Goal: Contribute content

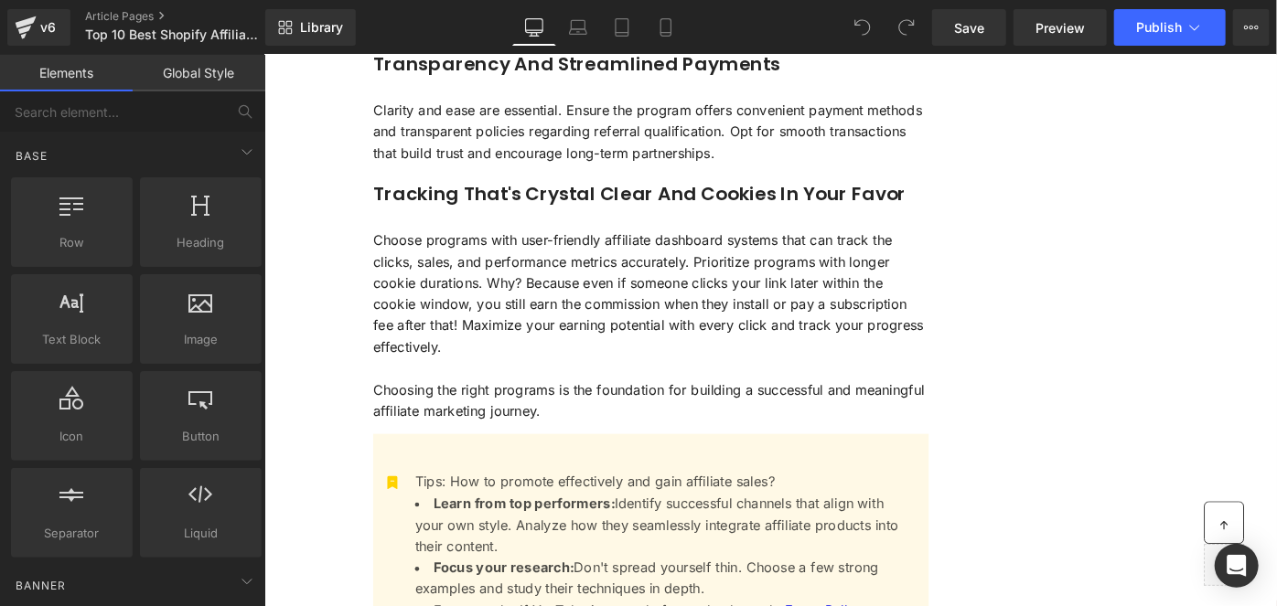
scroll to position [2410, 0]
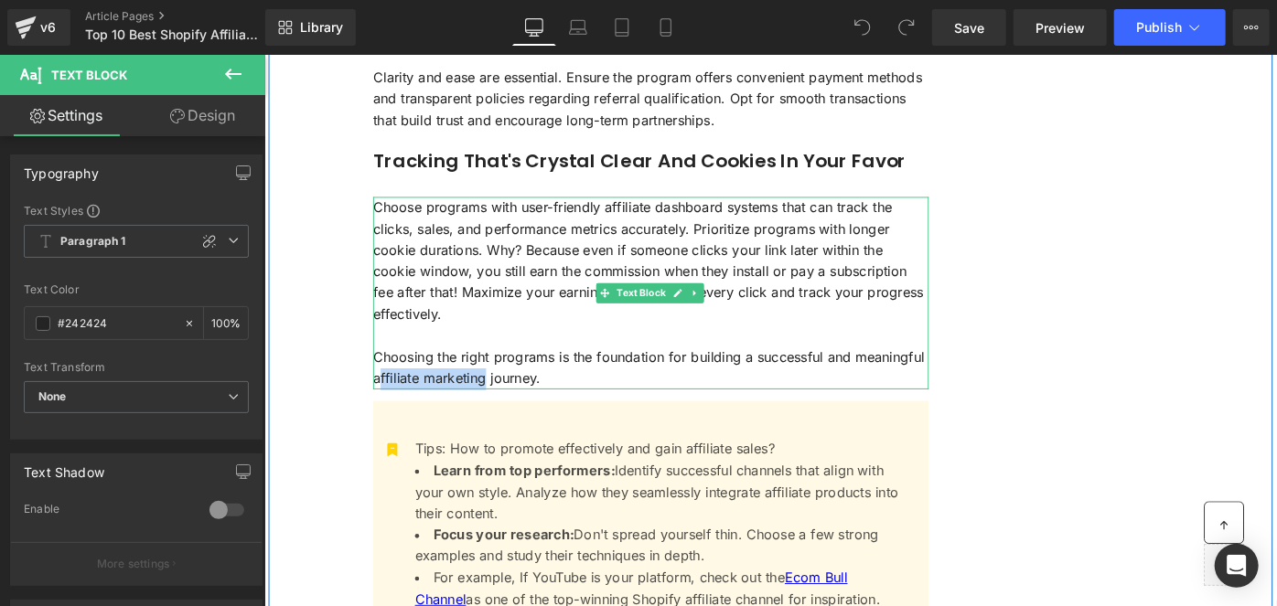
drag, startPoint x: 501, startPoint y: 397, endPoint x: 384, endPoint y: 391, distance: 117.2
click at [384, 391] on p "Choosing the right programs is the foundation for building a successful and mea…" at bounding box center [685, 396] width 607 height 47
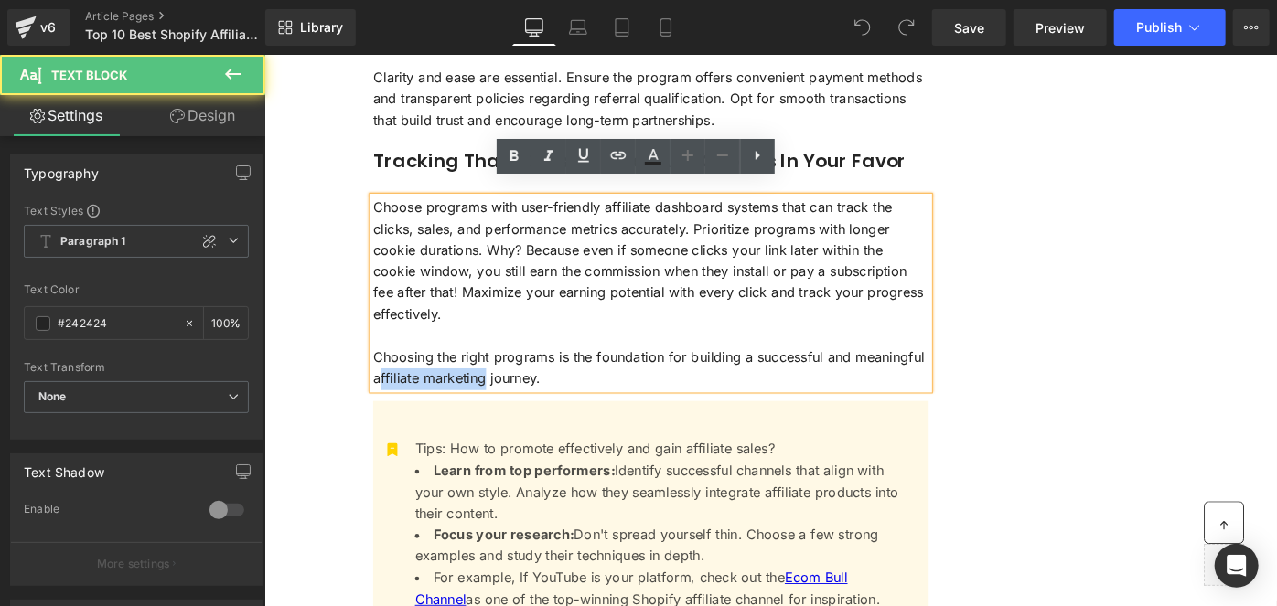
click at [384, 391] on p "Choosing the right programs is the foundation for building a successful and mea…" at bounding box center [685, 396] width 607 height 47
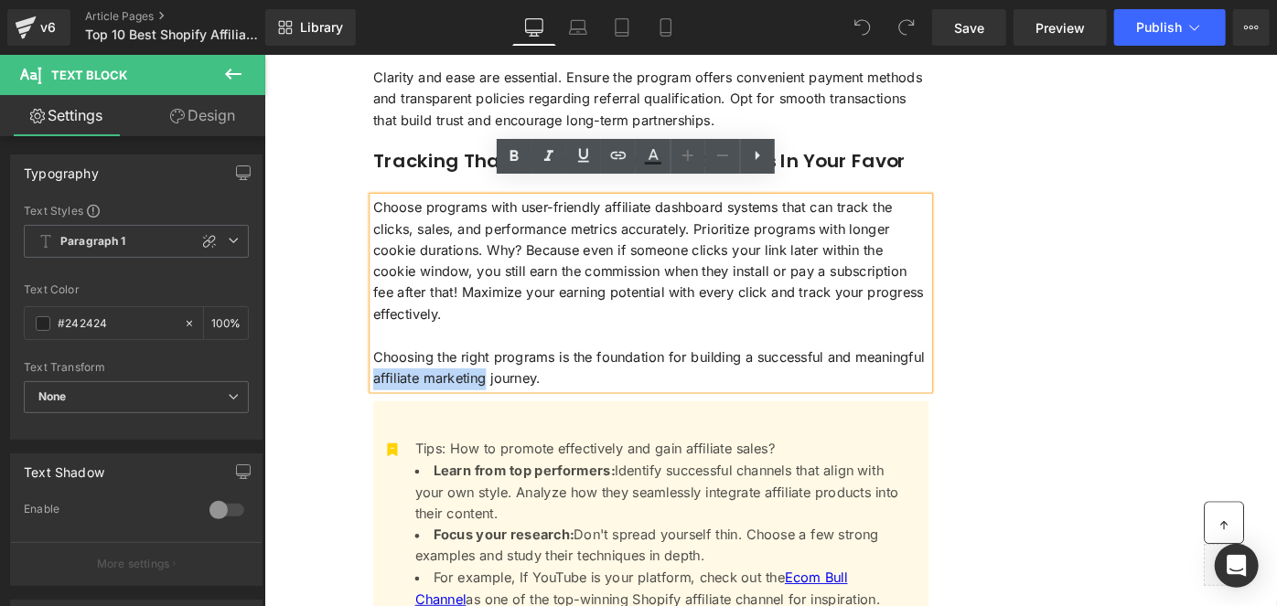
drag, startPoint x: 379, startPoint y: 393, endPoint x: 497, endPoint y: 384, distance: 119.2
click at [497, 384] on p "Choosing the right programs is the foundation for building a successful and mea…" at bounding box center [685, 396] width 607 height 47
click at [616, 161] on icon at bounding box center [618, 155] width 22 height 22
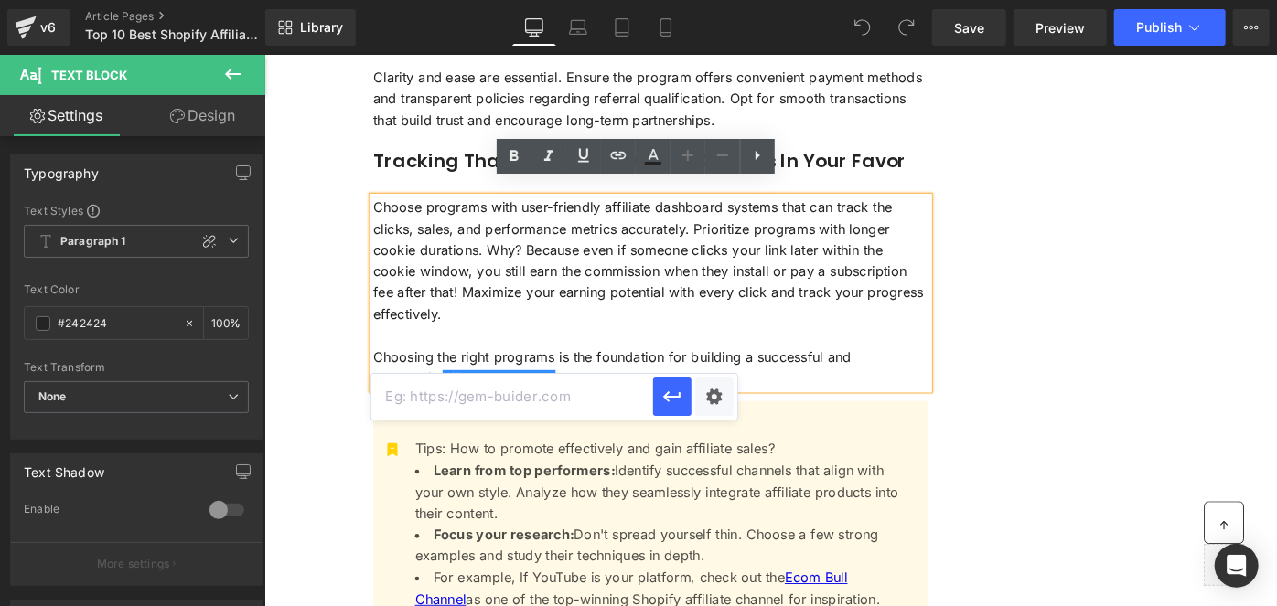
click at [523, 394] on input "text" at bounding box center [512, 397] width 282 height 46
paste input "[URL][DOMAIN_NAME]"
type input "[URL][DOMAIN_NAME]"
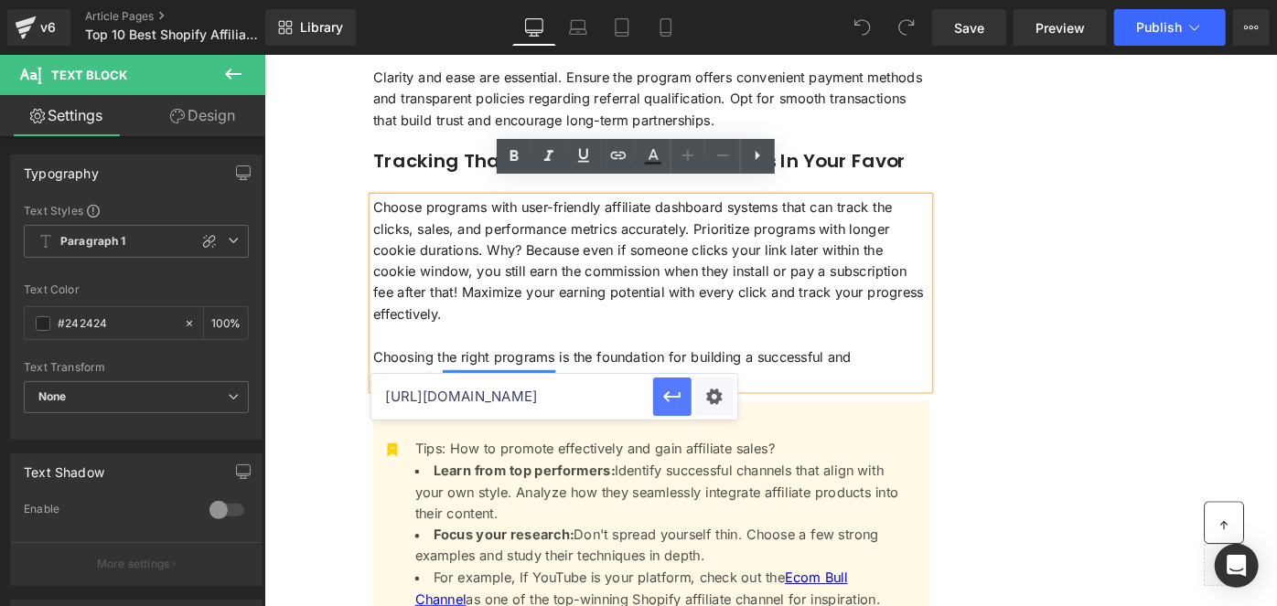
click at [658, 398] on button "button" at bounding box center [672, 397] width 38 height 38
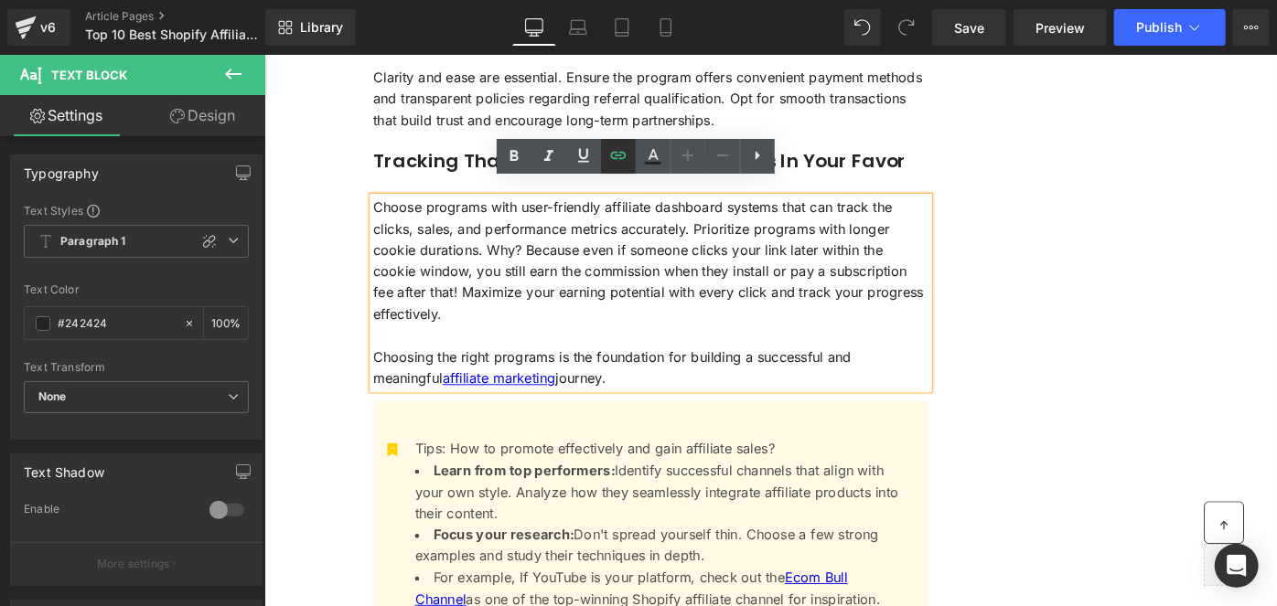
click at [627, 158] on icon at bounding box center [618, 155] width 22 height 22
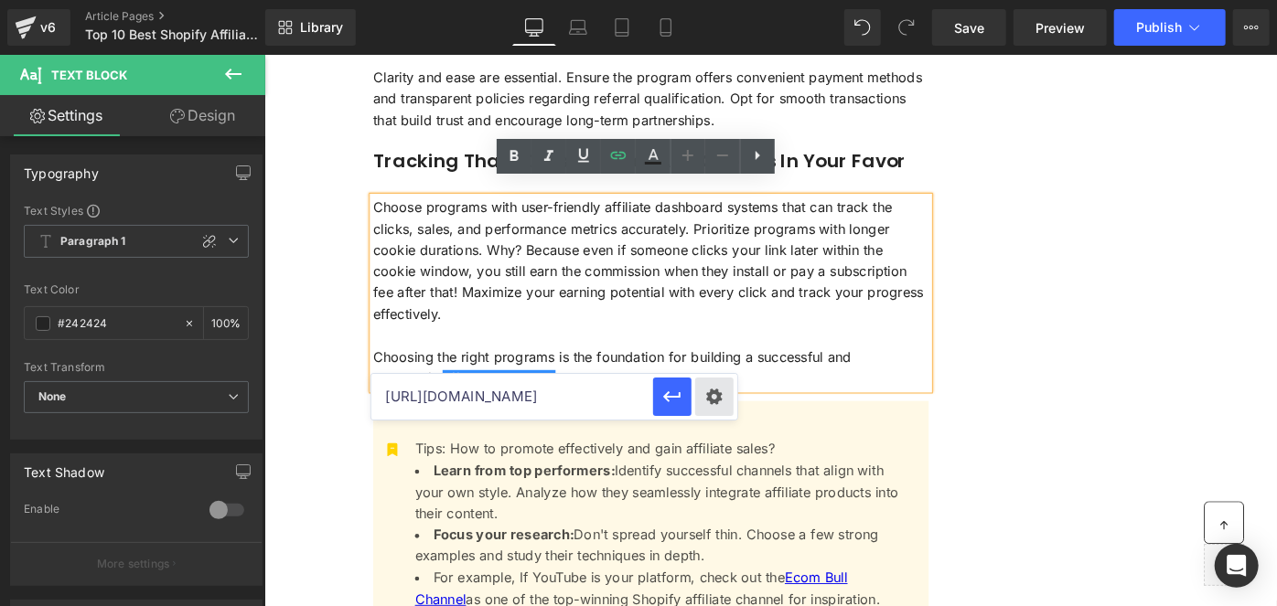
click at [719, 0] on div "Text Color Highlight Color #333333 Edit or remove link: Edit - Unlink - Cancel …" at bounding box center [638, 0] width 1277 height 0
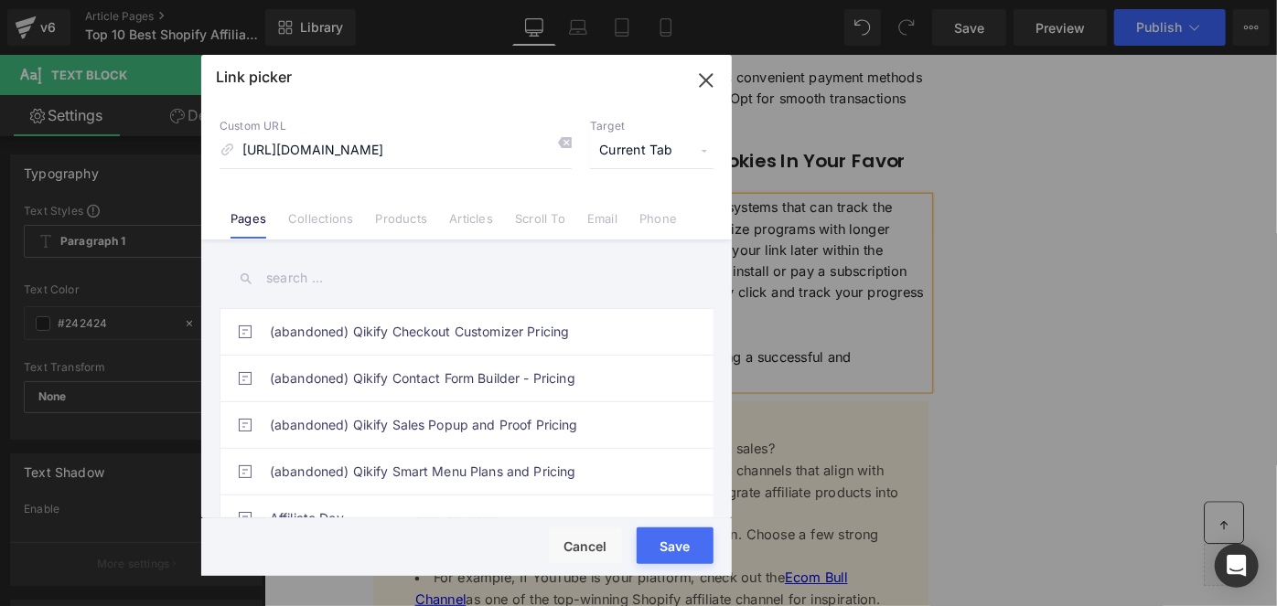
click at [679, 153] on span "Current Tab" at bounding box center [651, 151] width 123 height 35
click at [632, 219] on li "New Tab" at bounding box center [652, 216] width 142 height 32
click at [671, 543] on div "Rendering Content" at bounding box center [638, 534] width 112 height 20
click at [678, 551] on button "Save" at bounding box center [674, 546] width 77 height 37
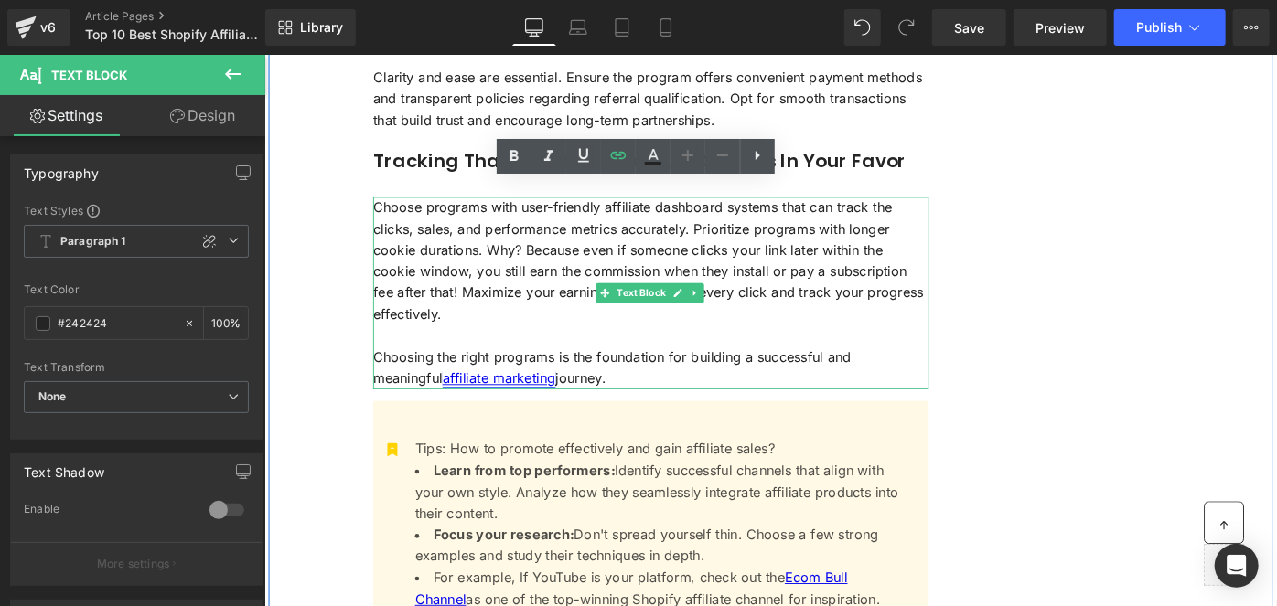
click at [459, 399] on link "affiliate marketing" at bounding box center [519, 408] width 123 height 18
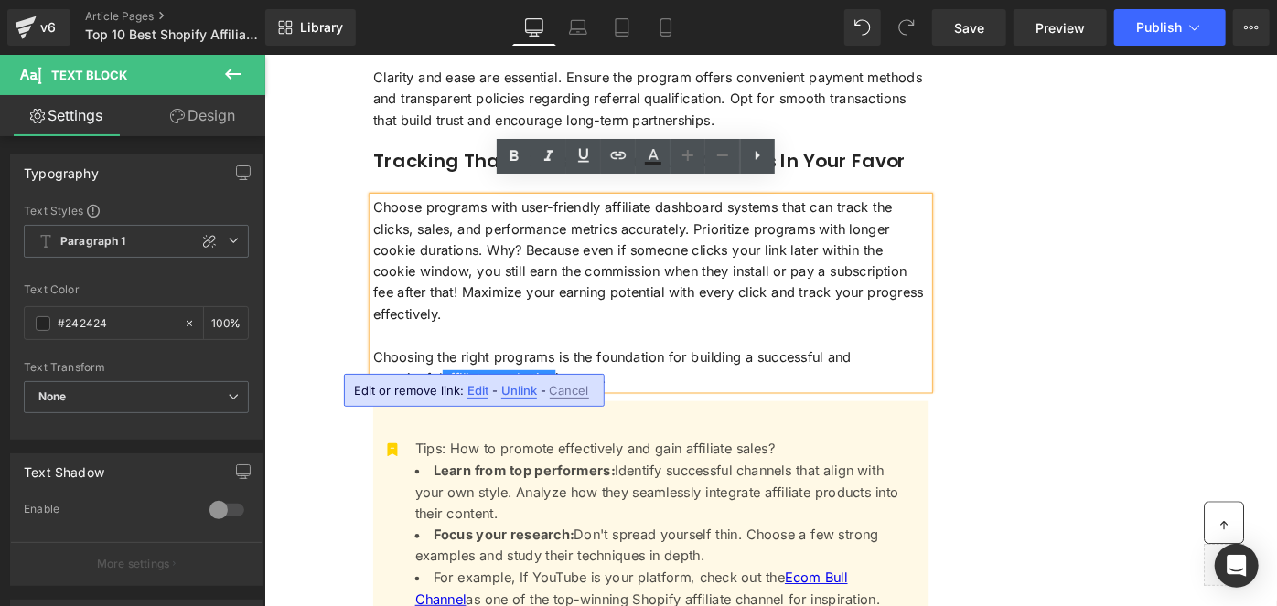
click at [479, 390] on span "Edit" at bounding box center [477, 391] width 21 height 16
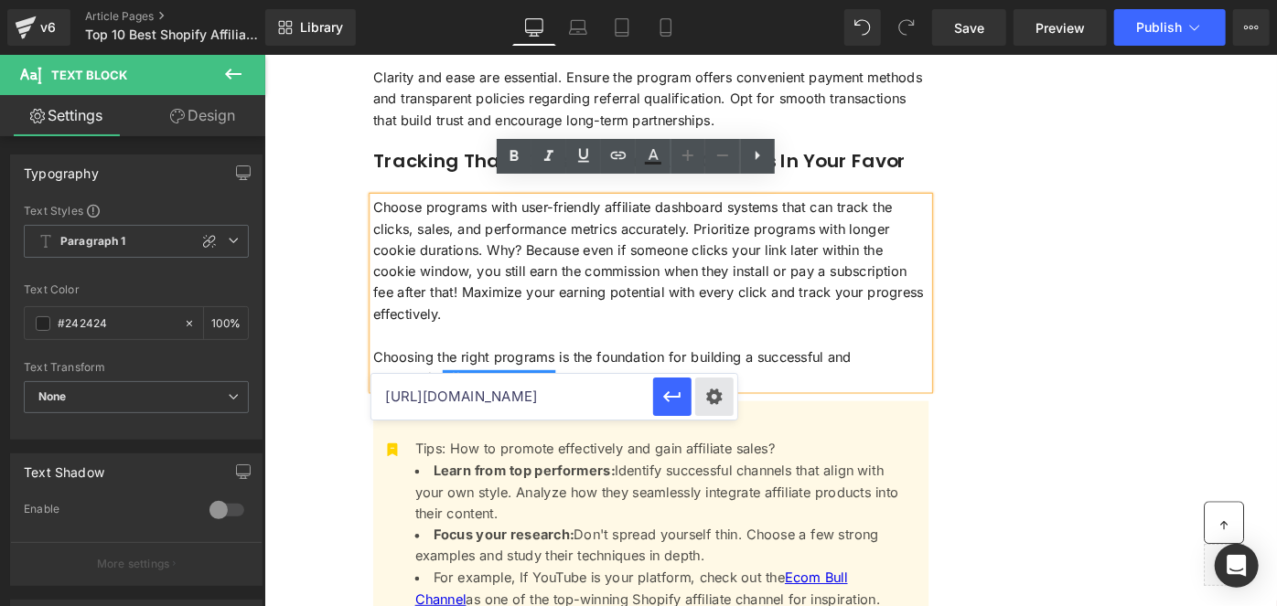
click at [711, 0] on div "Text Color Highlight Color #333333 Edit or remove link: Edit - Unlink - Cancel …" at bounding box center [638, 0] width 1277 height 0
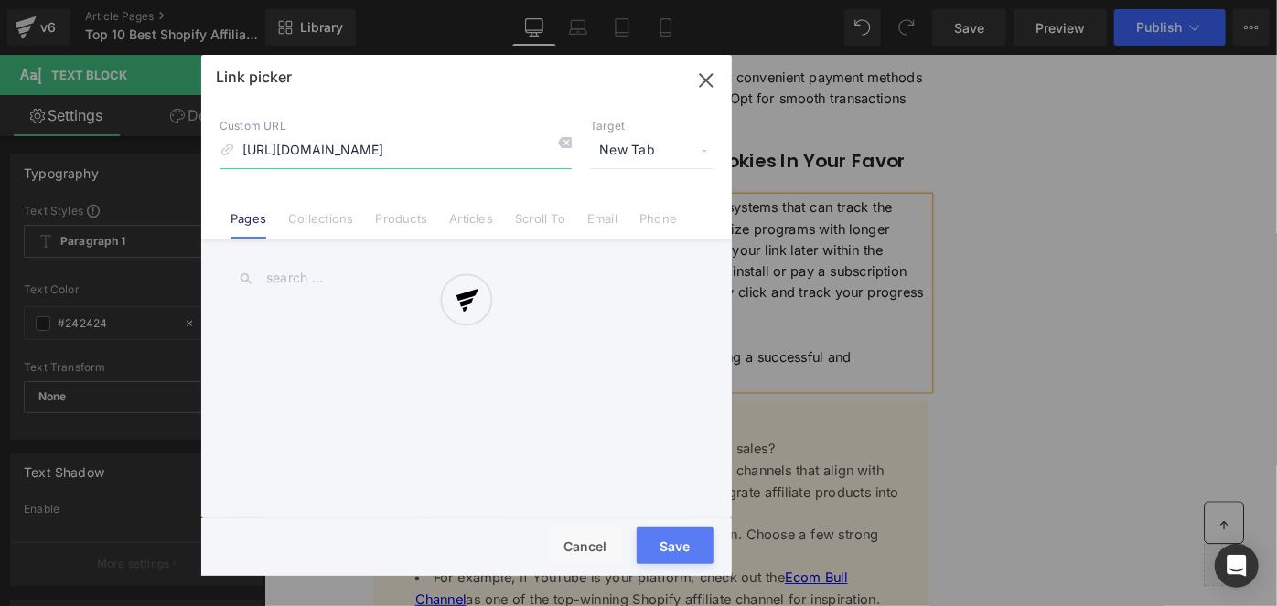
scroll to position [0, 547]
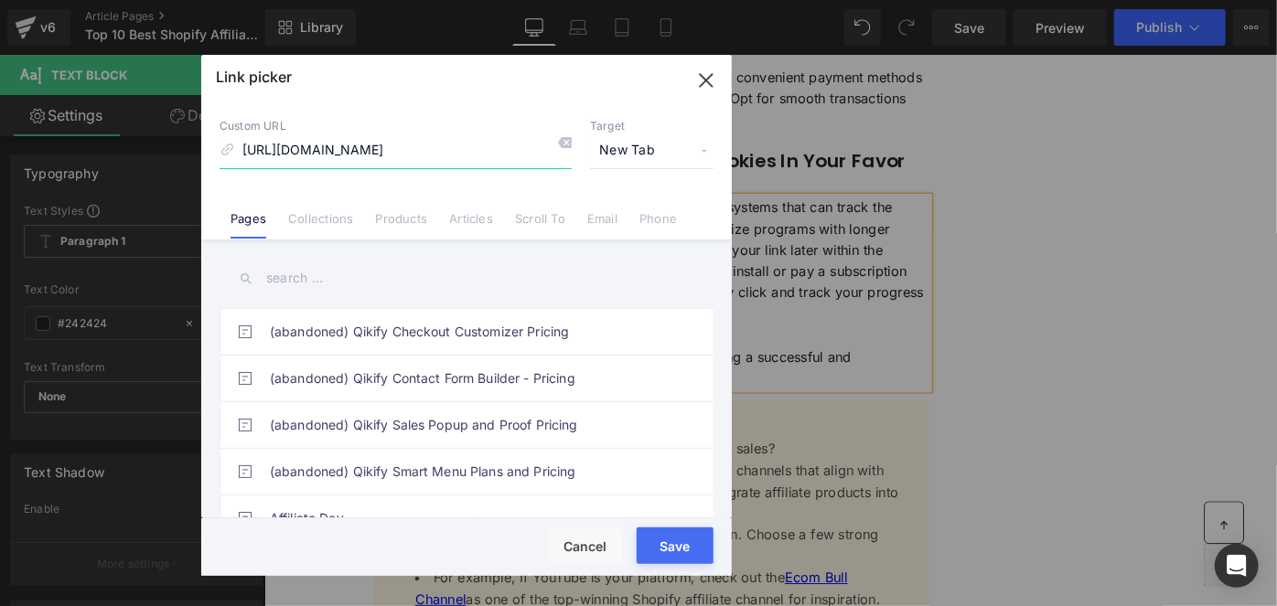
click at [699, 88] on icon "button" at bounding box center [705, 80] width 29 height 29
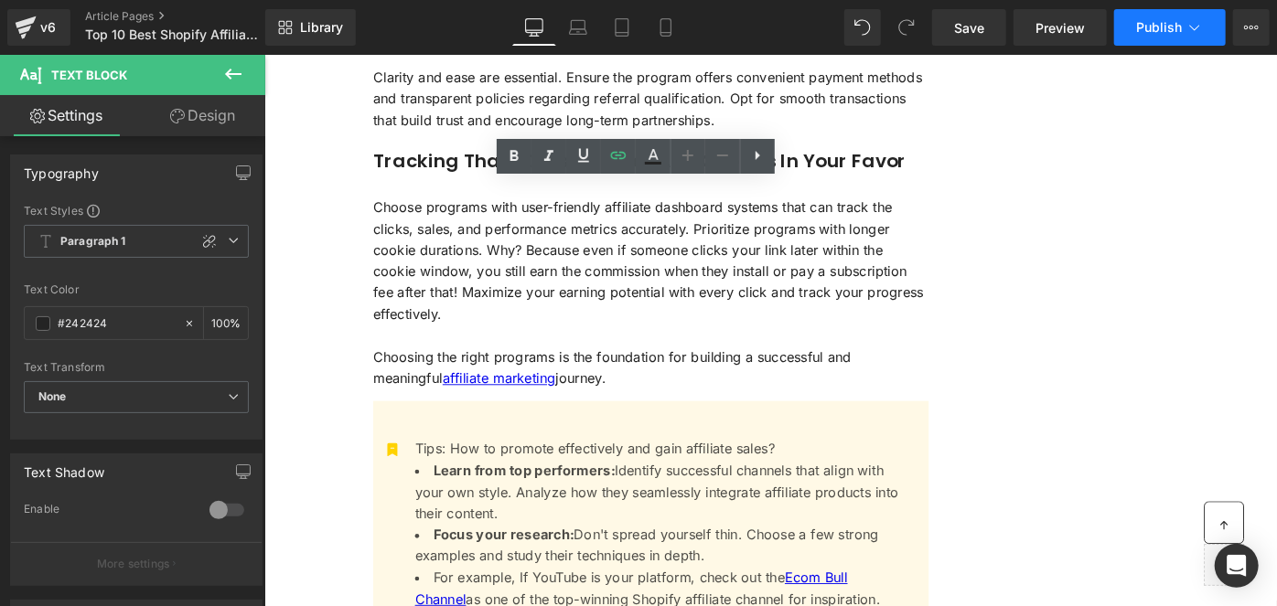
click at [1148, 26] on span "Publish" at bounding box center [1159, 27] width 46 height 15
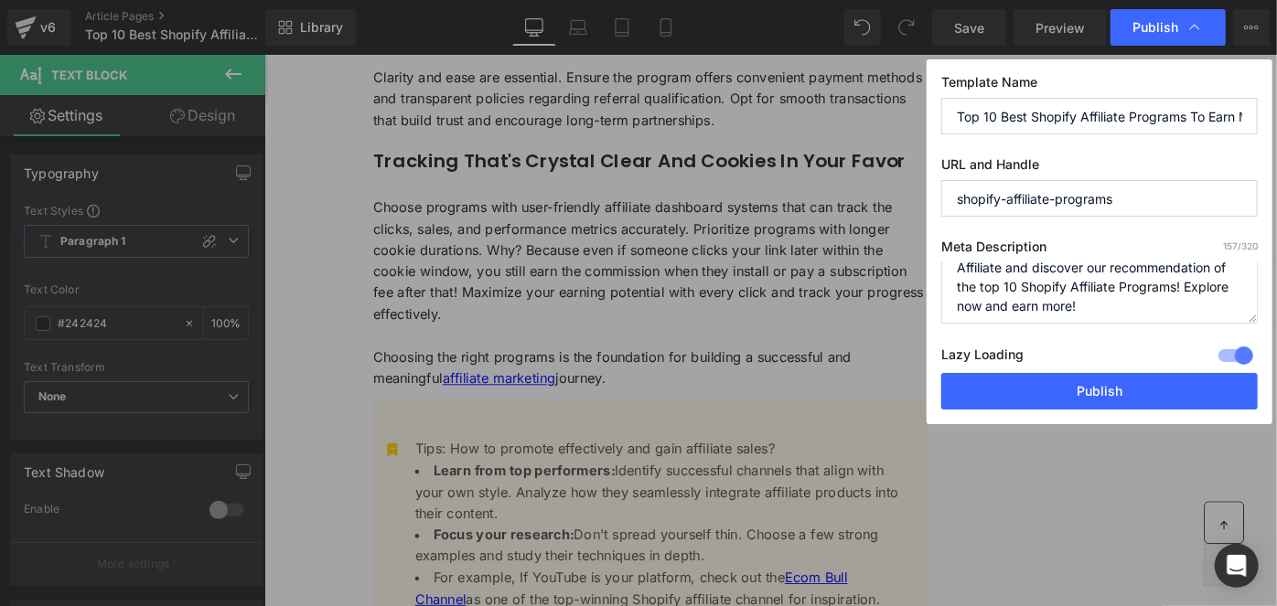
scroll to position [37, 0]
drag, startPoint x: 1023, startPoint y: 353, endPoint x: 942, endPoint y: 355, distance: 81.4
click at [942, 355] on div "Lazy Loading Build Upgrade plan to unlock" at bounding box center [1099, 358] width 316 height 30
copy label "Lazy Loading"
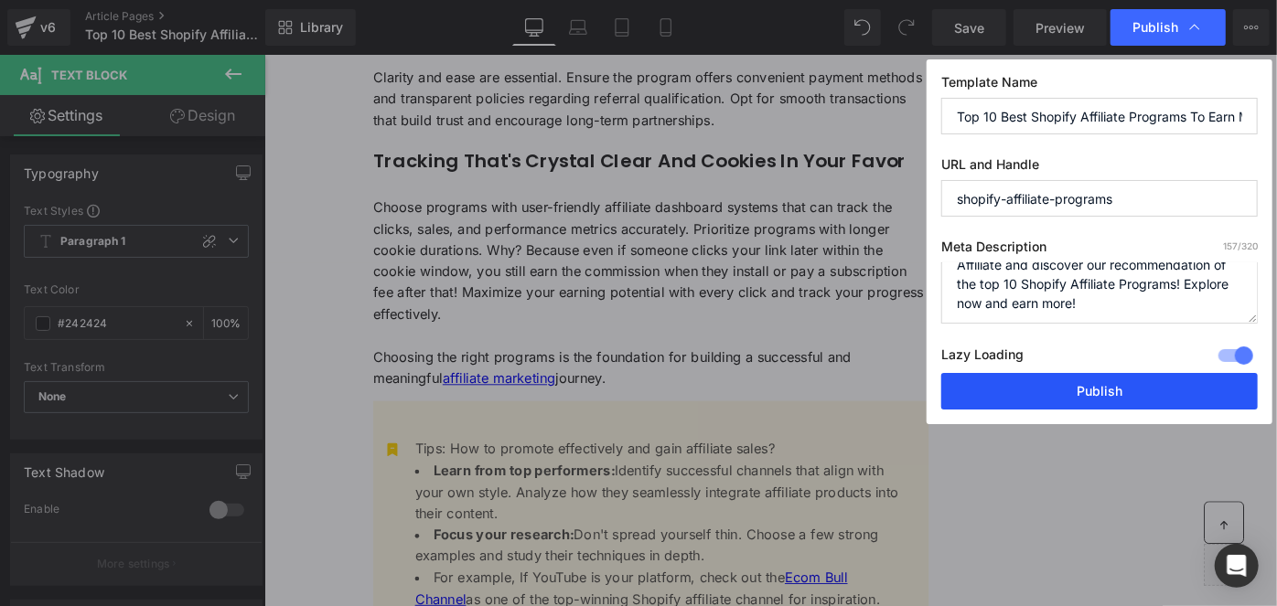
click at [1089, 387] on button "Publish" at bounding box center [1099, 391] width 316 height 37
